Goal: Task Accomplishment & Management: Use online tool/utility

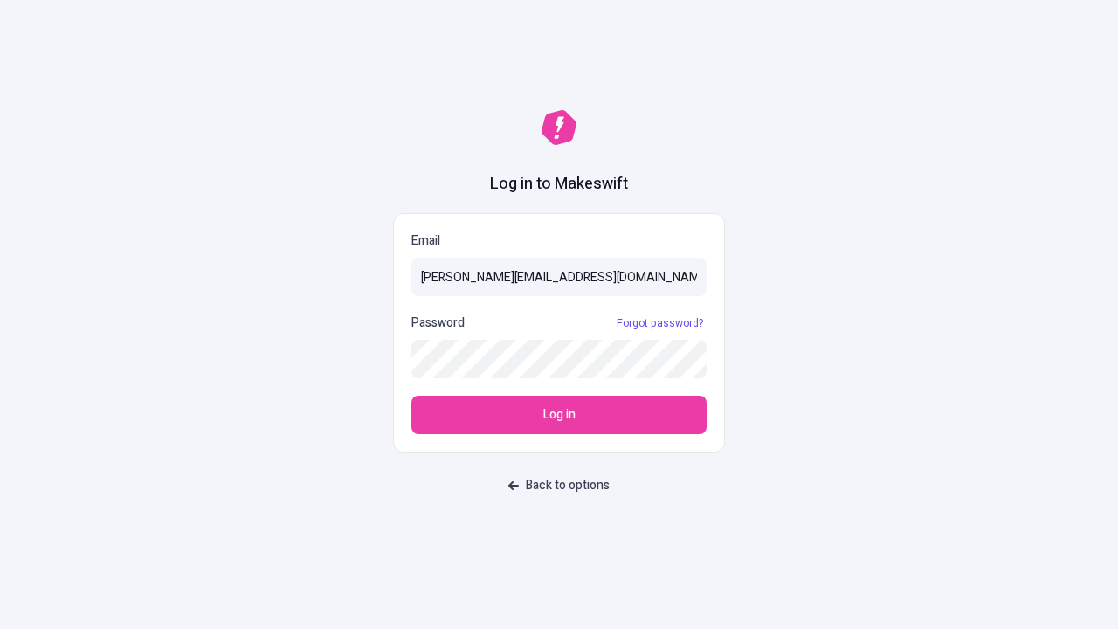
type input "[PERSON_NAME][EMAIL_ADDRESS][DOMAIN_NAME]"
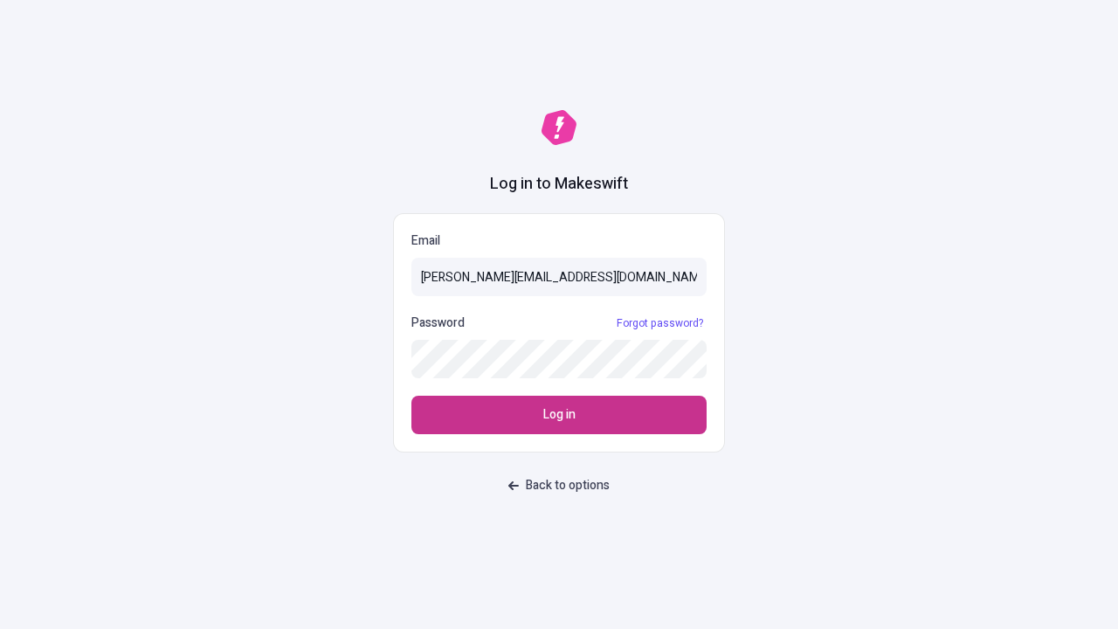
click at [559, 415] on span "Log in" at bounding box center [559, 414] width 32 height 19
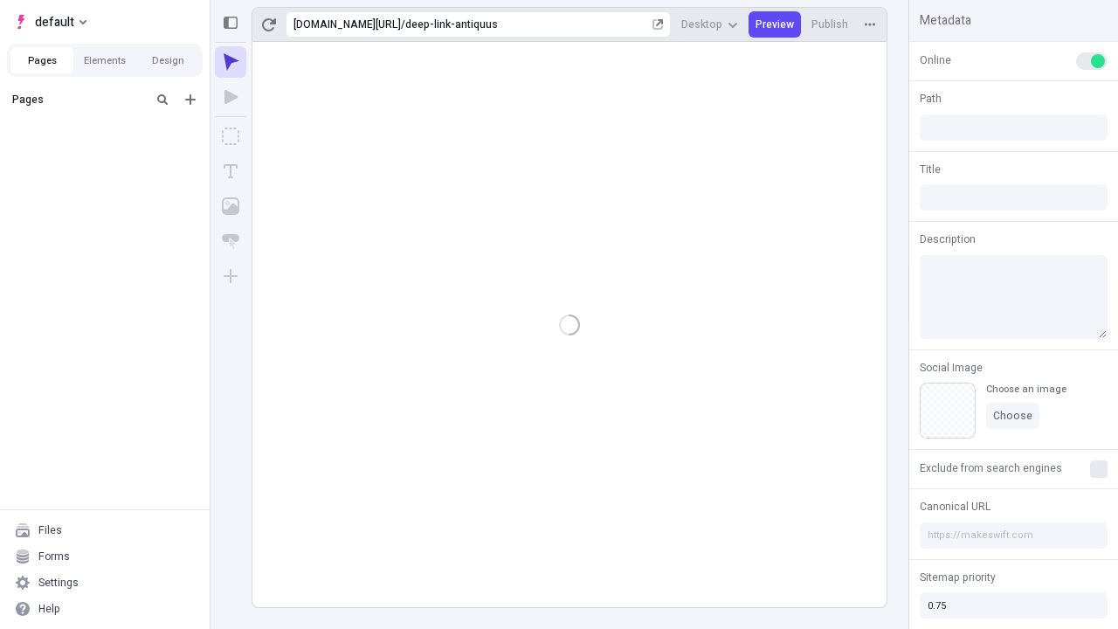
type input "/deep-link-antiquus"
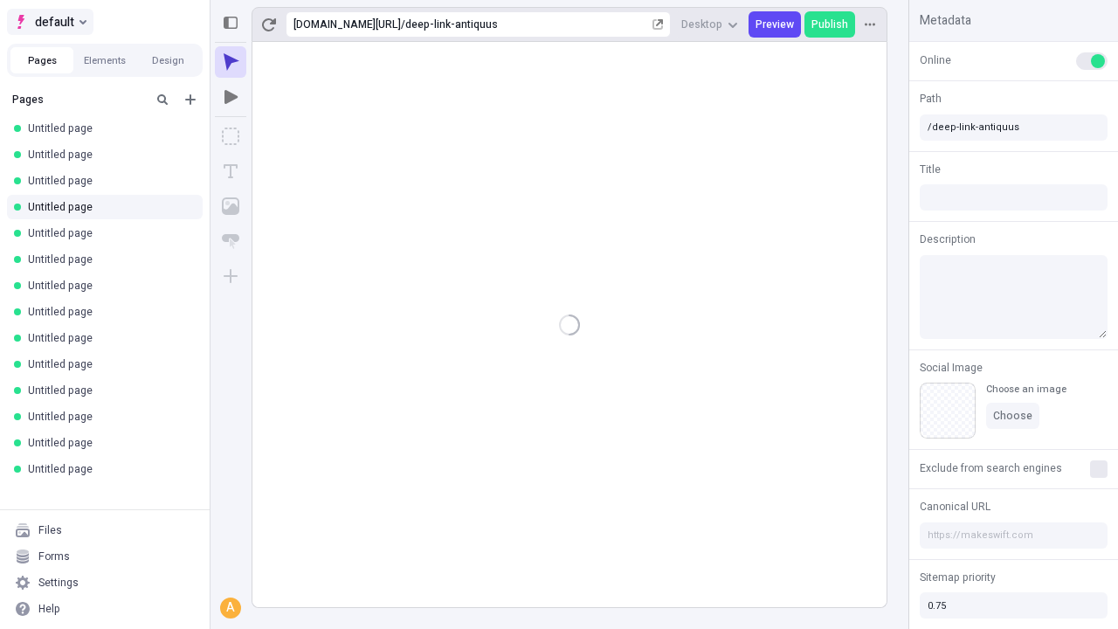
click at [49, 22] on span "default" at bounding box center [54, 21] width 39 height 21
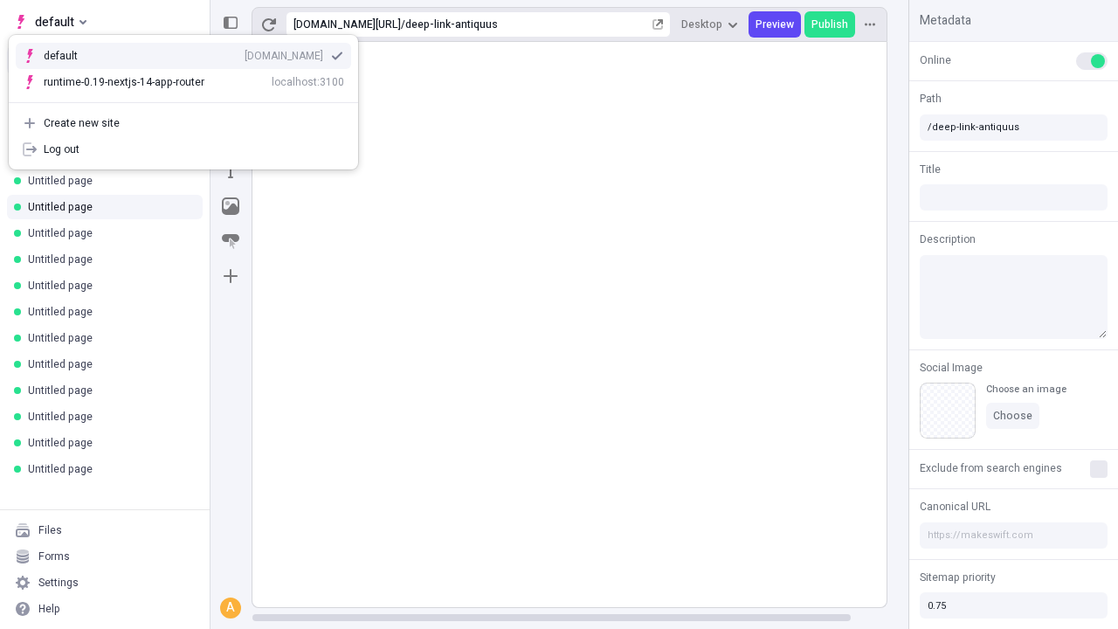
click at [245, 52] on div "qee9k4dy7d.staging.makeswift.site" at bounding box center [284, 56] width 79 height 14
click at [190, 100] on icon "Add new" at bounding box center [190, 99] width 10 height 10
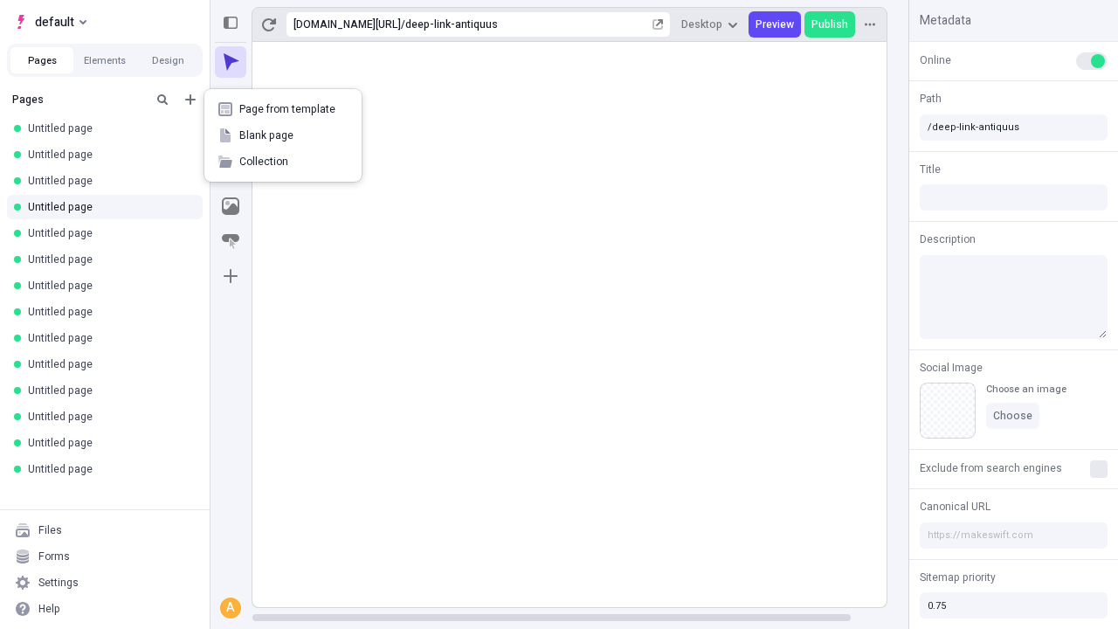
click at [283, 135] on span "Blank page" at bounding box center [293, 135] width 108 height 14
type input "/deep-link-spoliatio"
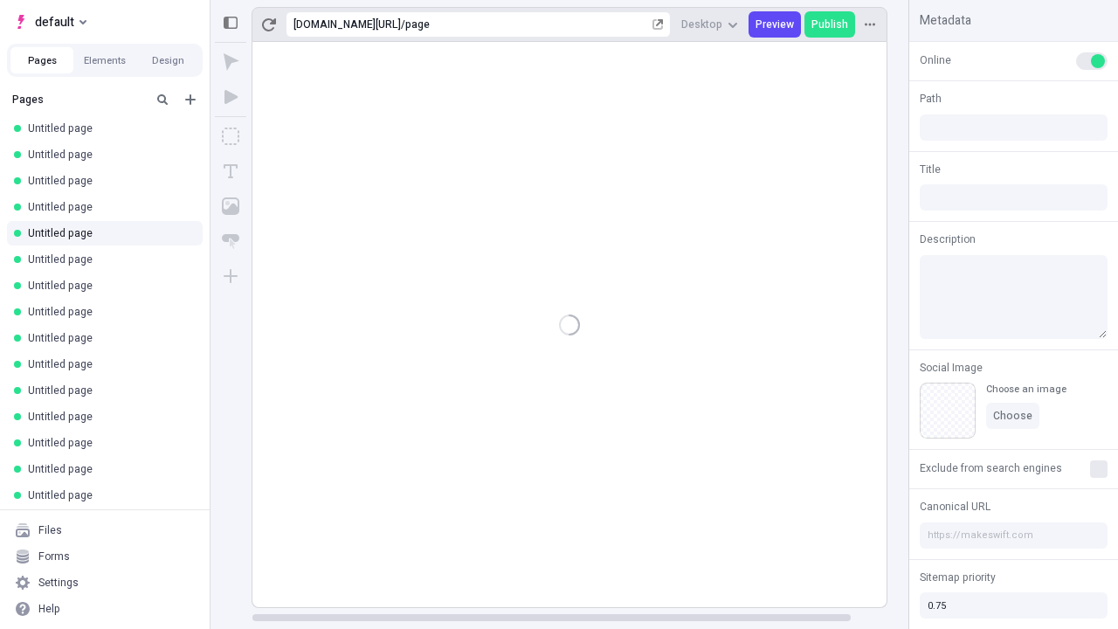
type input "/page"
